Goal: Task Accomplishment & Management: Manage account settings

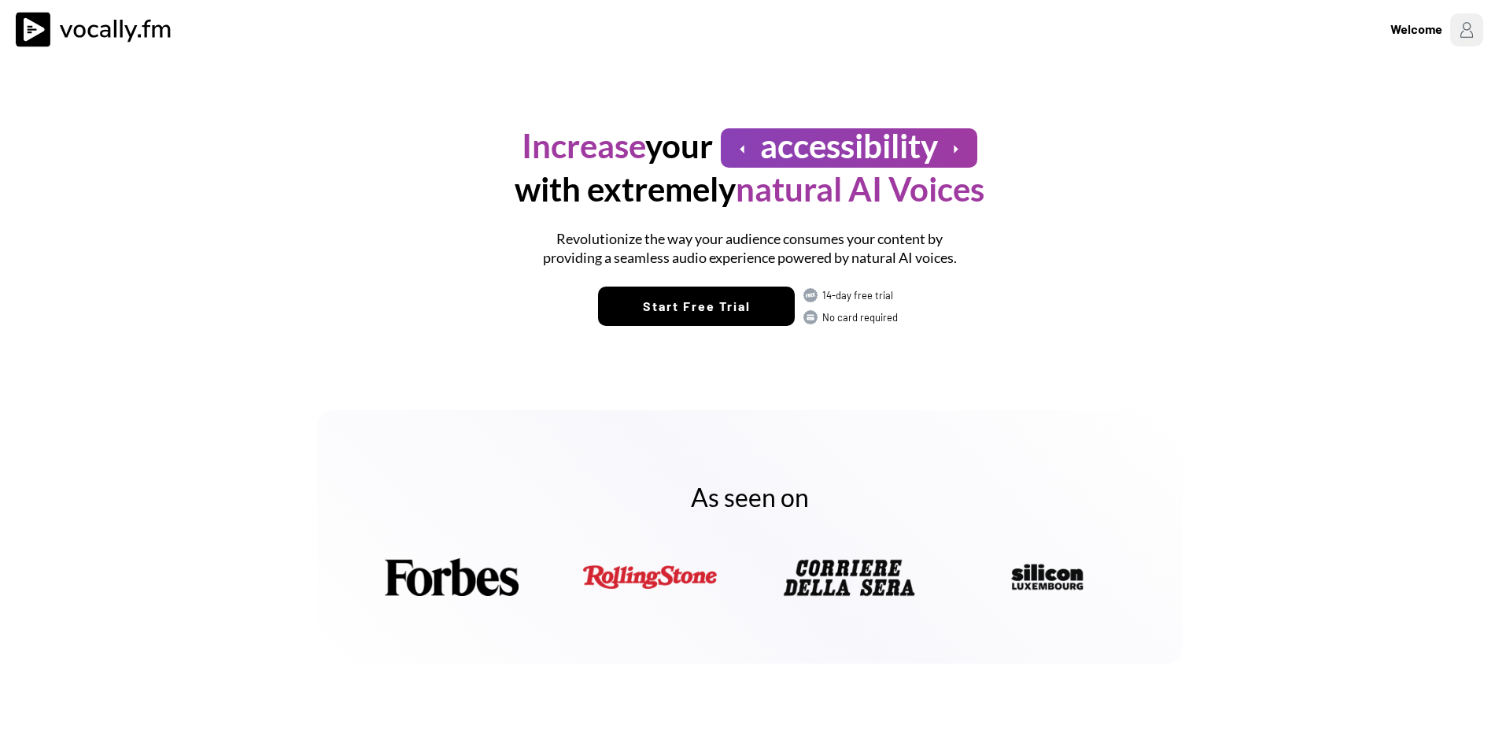
click at [1439, 22] on div "Welcome" at bounding box center [1415, 29] width 52 height 19
click at [1317, 96] on div "Welcome to [DOMAIN_NAME]" at bounding box center [1365, 100] width 220 height 14
click at [1454, 28] on img at bounding box center [1465, 29] width 33 height 33
click at [1314, 87] on h3 "Login/Signup" at bounding box center [1365, 83] width 220 height 19
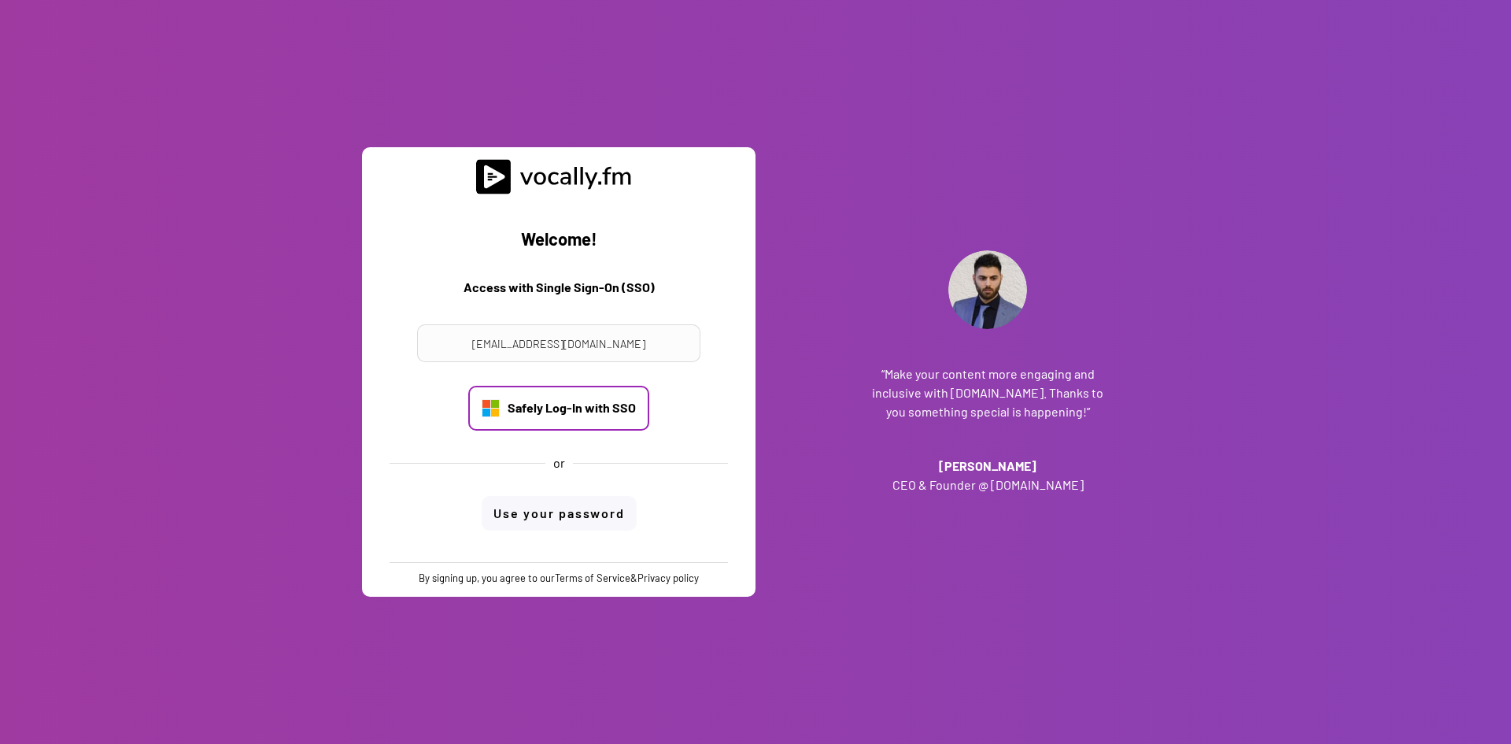
click at [580, 414] on div "Safely Log-In with SSO" at bounding box center [572, 407] width 128 height 17
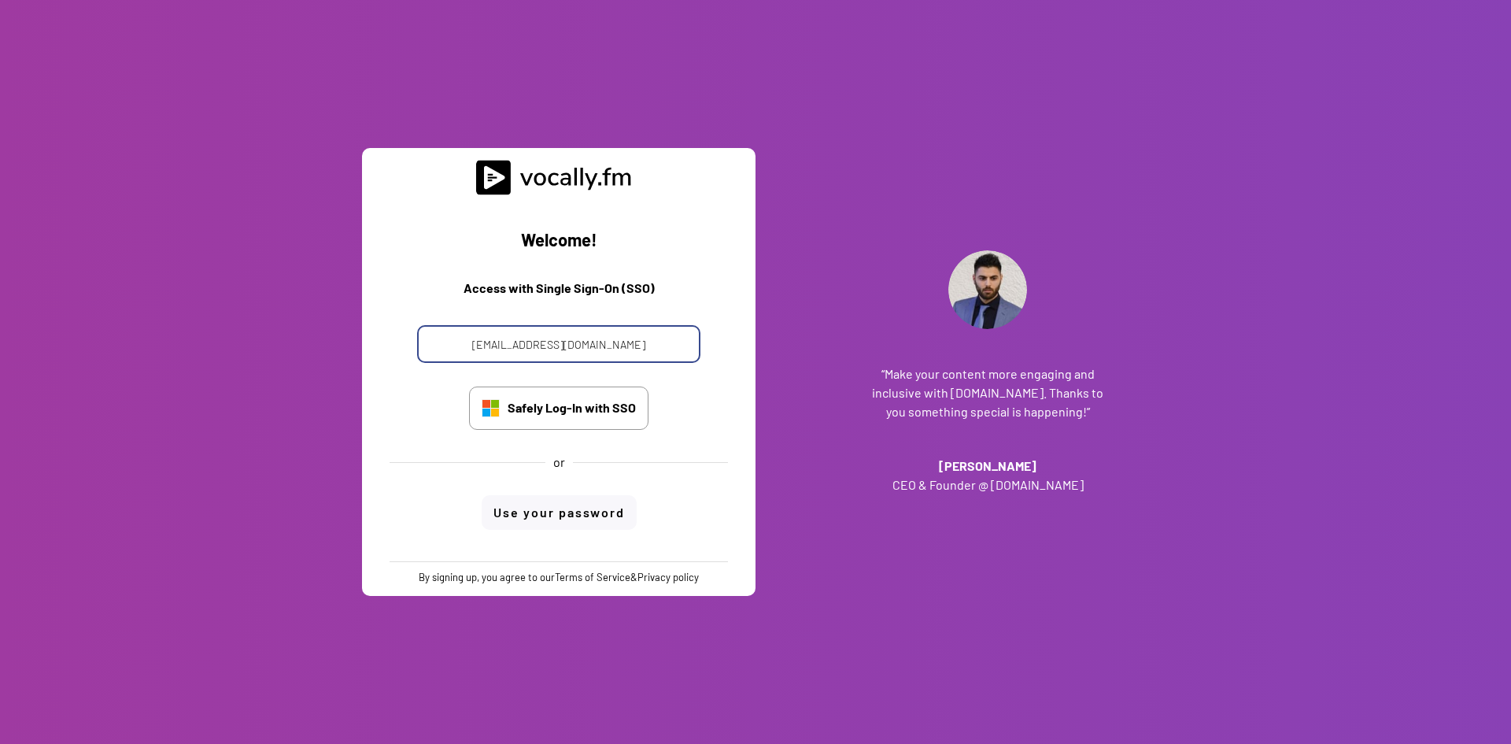
click at [578, 352] on input "[EMAIL_ADDRESS][DOMAIN_NAME]" at bounding box center [558, 344] width 283 height 38
drag, startPoint x: 588, startPoint y: 347, endPoint x: 457, endPoint y: 349, distance: 131.5
click at [457, 349] on input "[EMAIL_ADDRESS][DOMAIN_NAME]" at bounding box center [558, 344] width 283 height 38
type input "[PERSON_NAME][EMAIL_ADDRESS][DOMAIN_NAME]"
click at [589, 405] on div "Safely Log-In with SSO" at bounding box center [572, 407] width 128 height 17
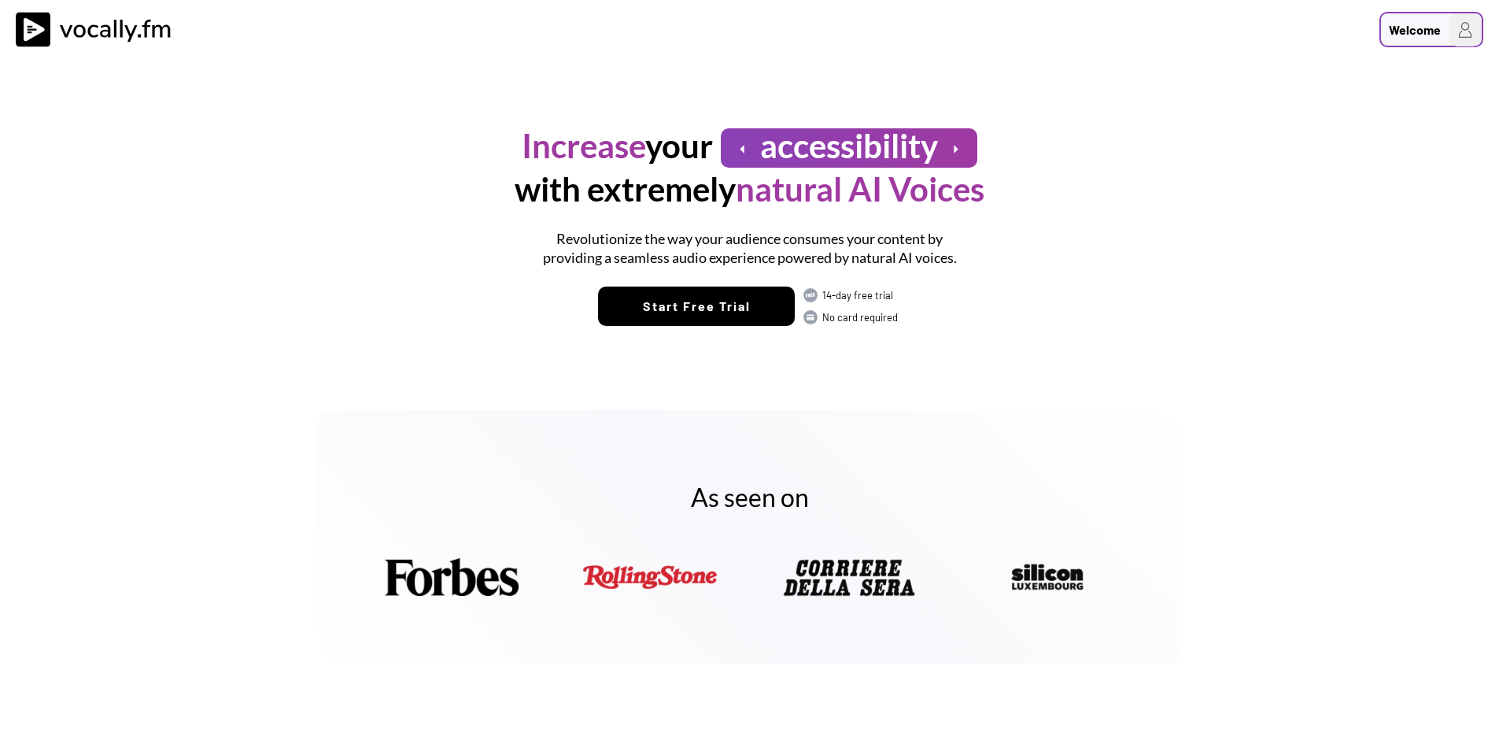
click at [1422, 30] on div "Welcome" at bounding box center [1415, 29] width 52 height 19
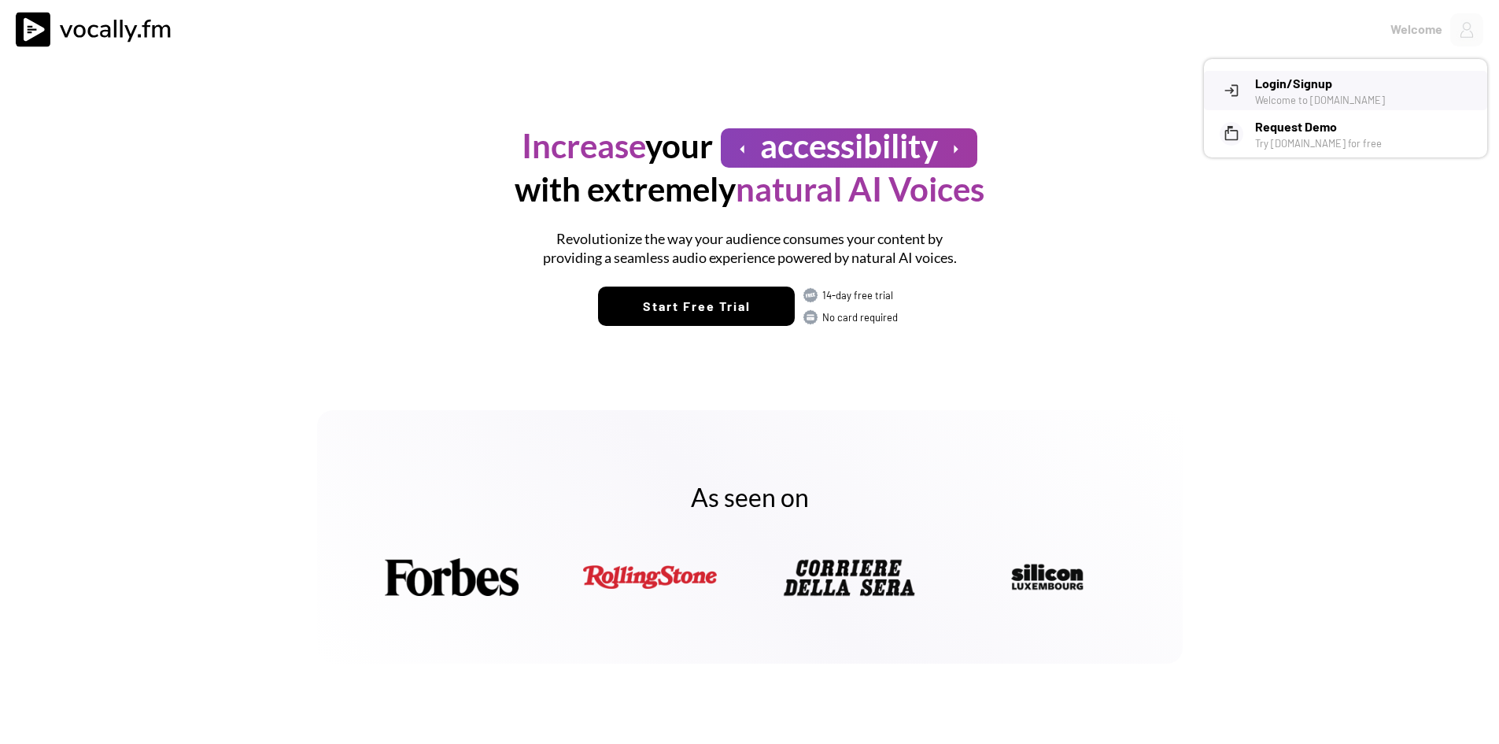
click at [1299, 82] on h3 "Login/Signup" at bounding box center [1365, 83] width 220 height 19
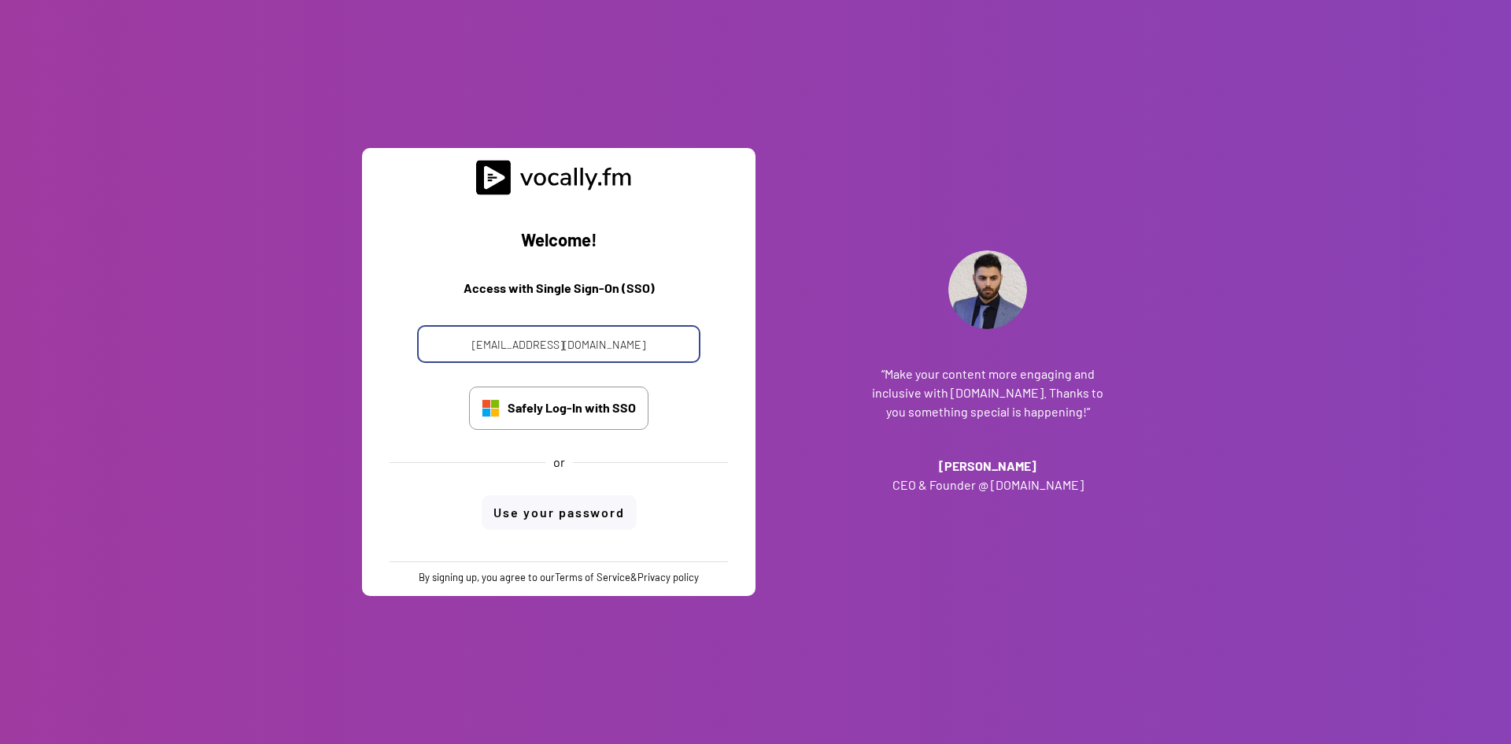
drag, startPoint x: 590, startPoint y: 347, endPoint x: 483, endPoint y: 320, distance: 109.6
click at [475, 346] on input "[EMAIL_ADDRESS][DOMAIN_NAME]" at bounding box center [558, 344] width 283 height 38
type input "alessandro.boreggio@external.eni.com"
click at [614, 411] on div "Safely Log-In with SSO" at bounding box center [572, 407] width 128 height 17
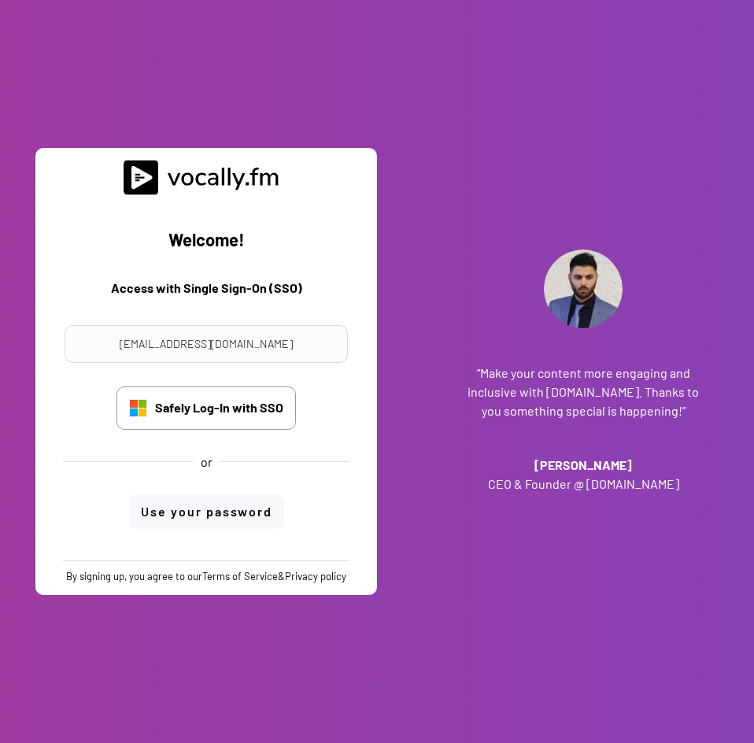
click at [545, 169] on div "“Make your content more engaging and inclusive with [DOMAIN_NAME]. Thanks to yo…" at bounding box center [583, 371] width 342 height 743
drag, startPoint x: 642, startPoint y: 50, endPoint x: 671, endPoint y: 30, distance: 35.6
click at [642, 50] on div "“Make your content more engaging and inclusive with [DOMAIN_NAME]. Thanks to yo…" at bounding box center [583, 371] width 342 height 743
